Goal: Navigation & Orientation: Understand site structure

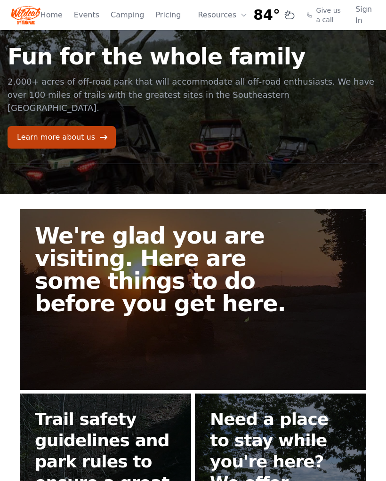
click at [231, 17] on button "Resources" at bounding box center [222, 15] width 61 height 19
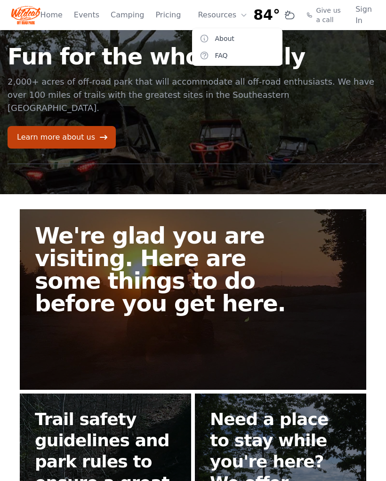
click at [217, 56] on link "FAQ" at bounding box center [237, 55] width 90 height 17
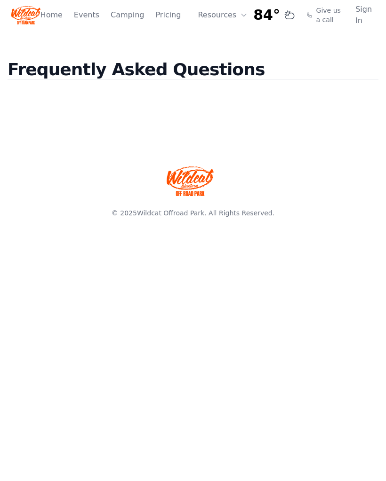
click at [240, 18] on icon at bounding box center [244, 15] width 8 height 8
click at [231, 38] on link "About" at bounding box center [237, 38] width 90 height 17
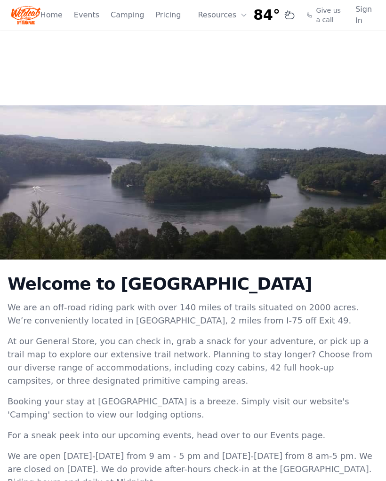
click at [264, 16] on span "84°" at bounding box center [266, 15] width 27 height 17
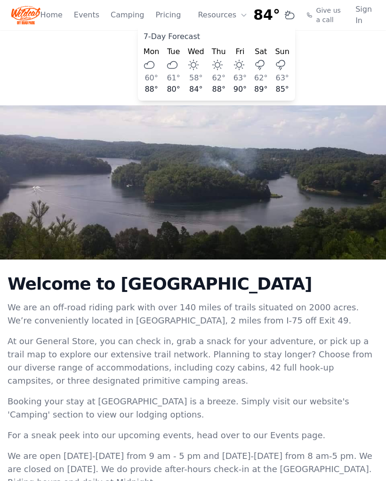
click at [161, 41] on div "7-Day Forecast" at bounding box center [216, 36] width 146 height 11
click at [58, 18] on link "Home" at bounding box center [51, 14] width 22 height 11
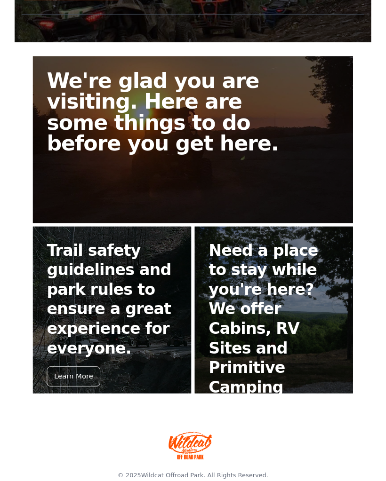
scroll to position [188, 0]
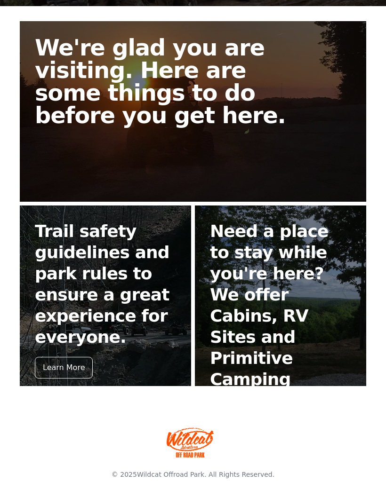
click at [67, 357] on div "Learn More" at bounding box center [64, 368] width 58 height 22
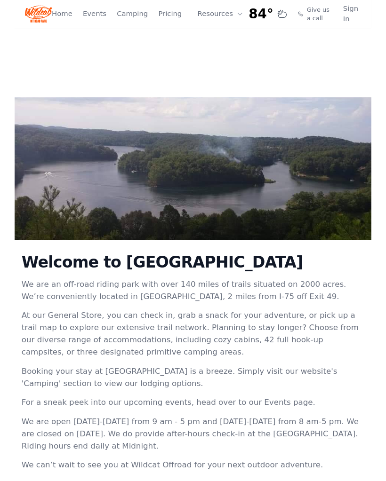
scroll to position [40, 0]
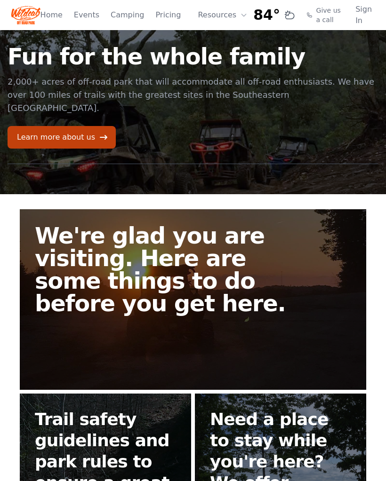
click at [82, 127] on link "Learn more about us" at bounding box center [62, 137] width 108 height 23
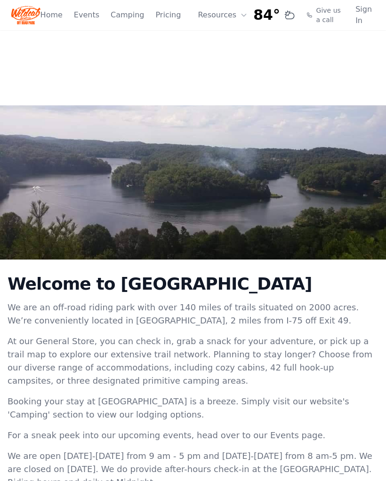
click at [90, 18] on link "Events" at bounding box center [86, 14] width 25 height 11
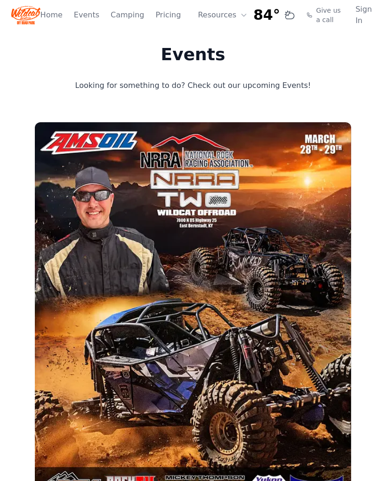
click at [55, 17] on link "Home" at bounding box center [51, 14] width 22 height 11
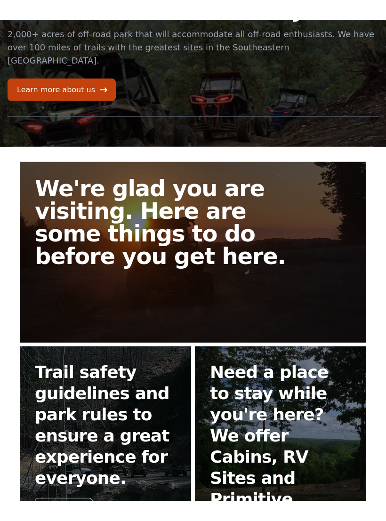
scroll to position [32, 0]
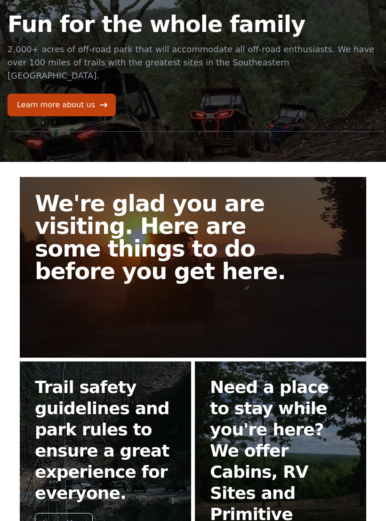
click at [150, 214] on h2 "We're glad you are visiting. Here are some things to do before you get here." at bounding box center [170, 237] width 271 height 90
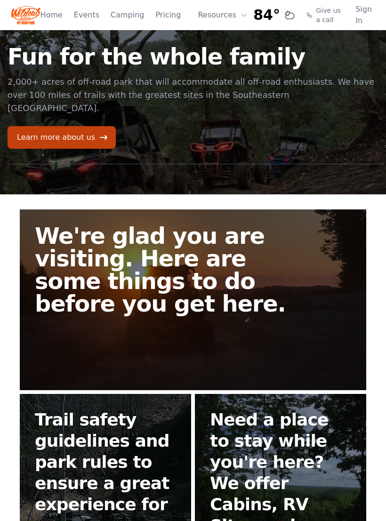
click at [195, 246] on h2 "We're glad you are visiting. Here are some things to do before you get here." at bounding box center [170, 269] width 271 height 90
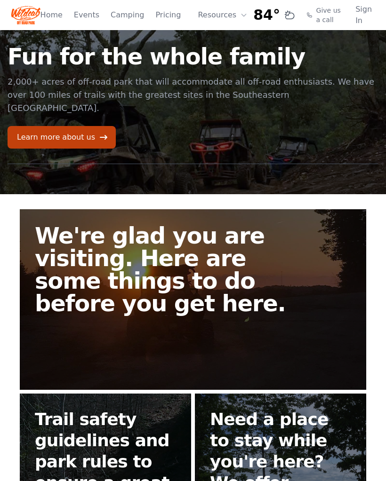
click at [31, 12] on img at bounding box center [25, 15] width 29 height 23
